Goal: Task Accomplishment & Management: Complete application form

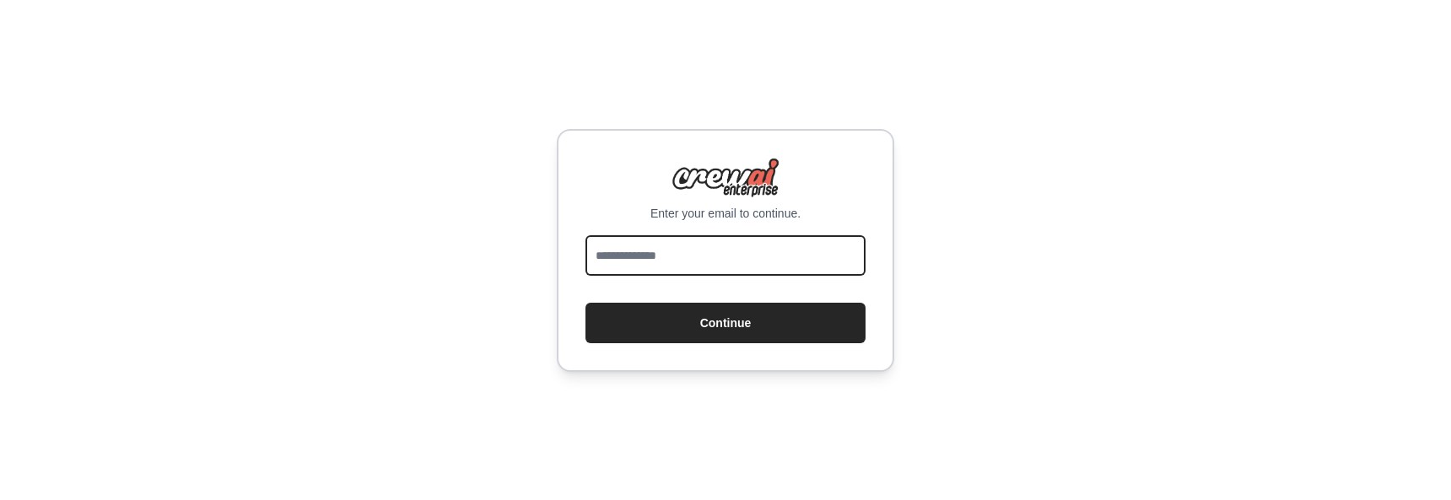
click at [658, 268] on input "email" at bounding box center [726, 255] width 280 height 41
type input "**********"
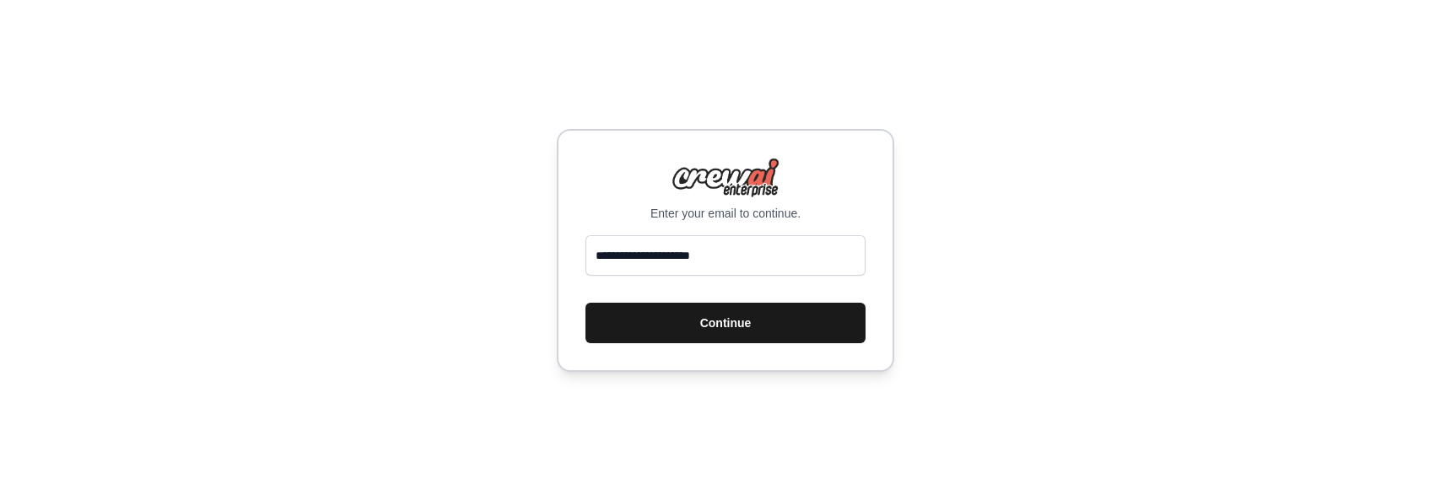
click at [693, 315] on button "Continue" at bounding box center [726, 323] width 280 height 41
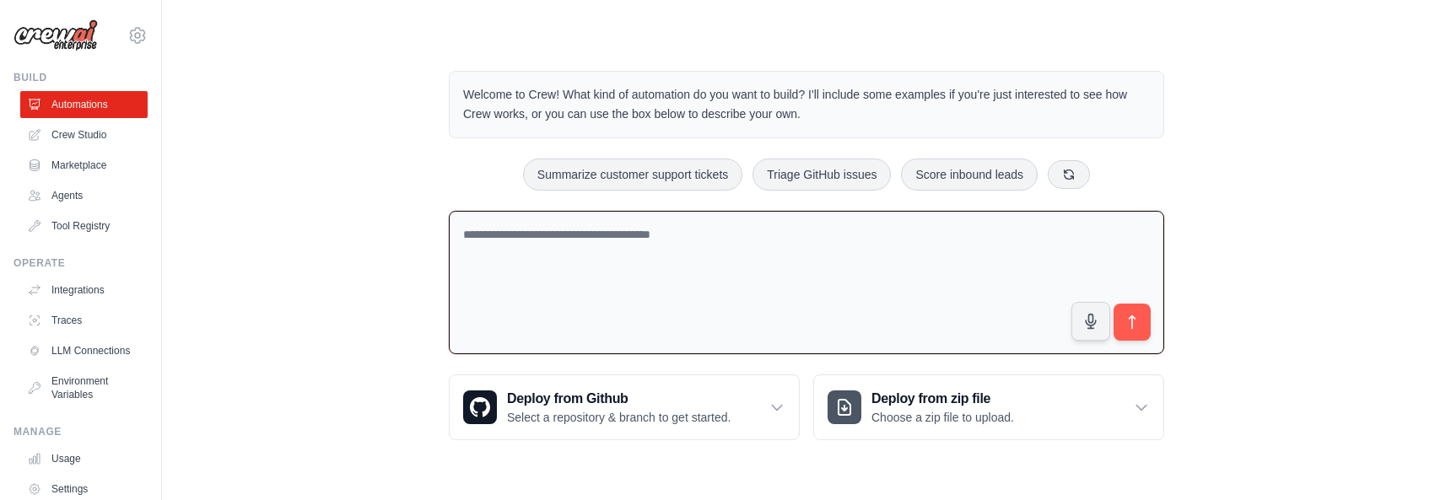
click at [665, 244] on textarea at bounding box center [807, 283] width 716 height 144
